Goal: Navigation & Orientation: Find specific page/section

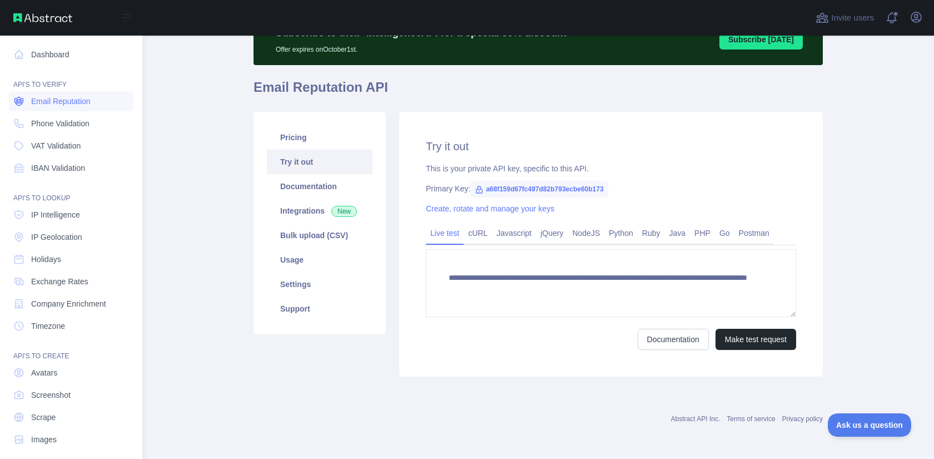
click at [71, 97] on span "Email Reputation" at bounding box center [61, 101] width 60 height 11
click at [44, 53] on link "Dashboard" at bounding box center [71, 54] width 125 height 20
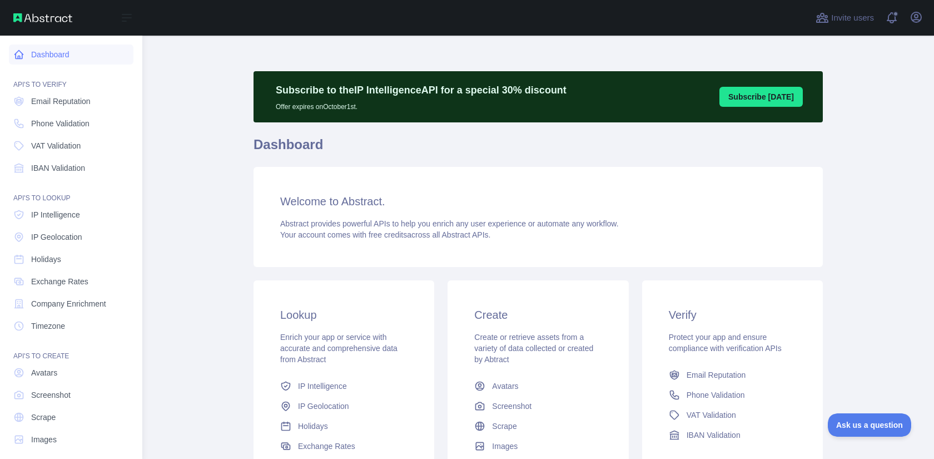
click at [46, 56] on link "Dashboard" at bounding box center [71, 54] width 125 height 20
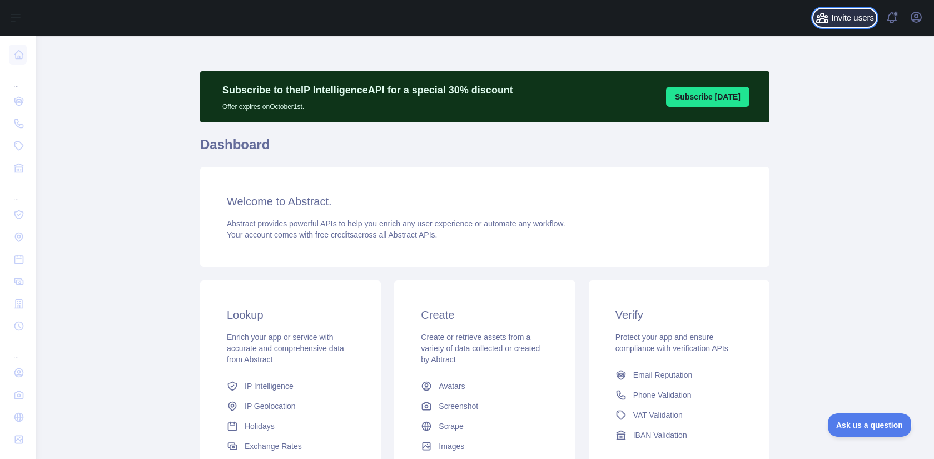
click at [839, 21] on span "Invite users" at bounding box center [852, 18] width 43 height 13
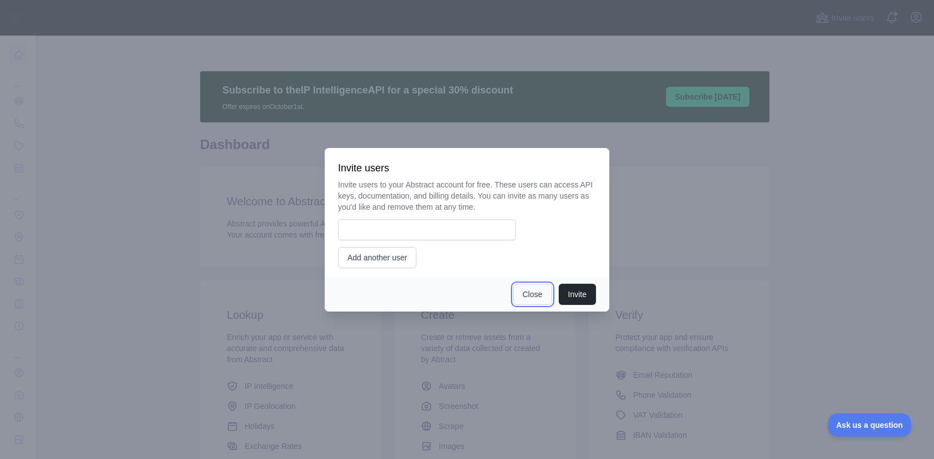
click at [532, 300] on button "Close" at bounding box center [532, 294] width 39 height 21
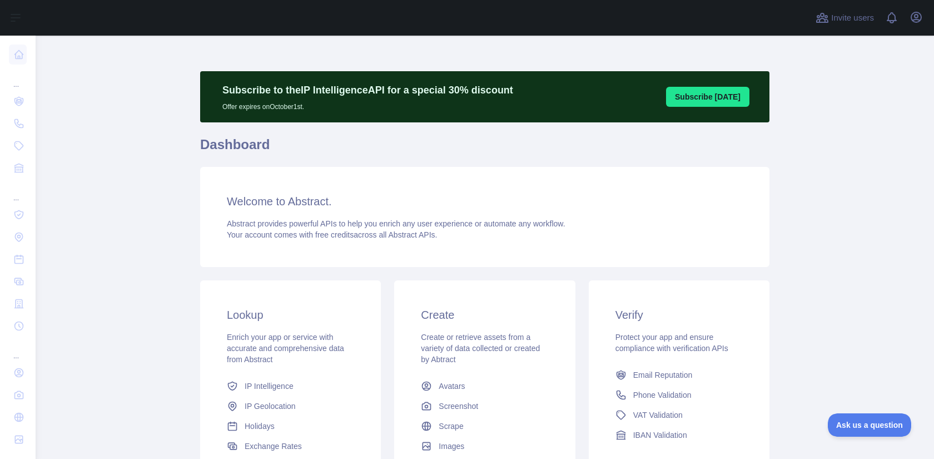
scroll to position [146, 0]
